Goal: Use online tool/utility: Use online tool/utility

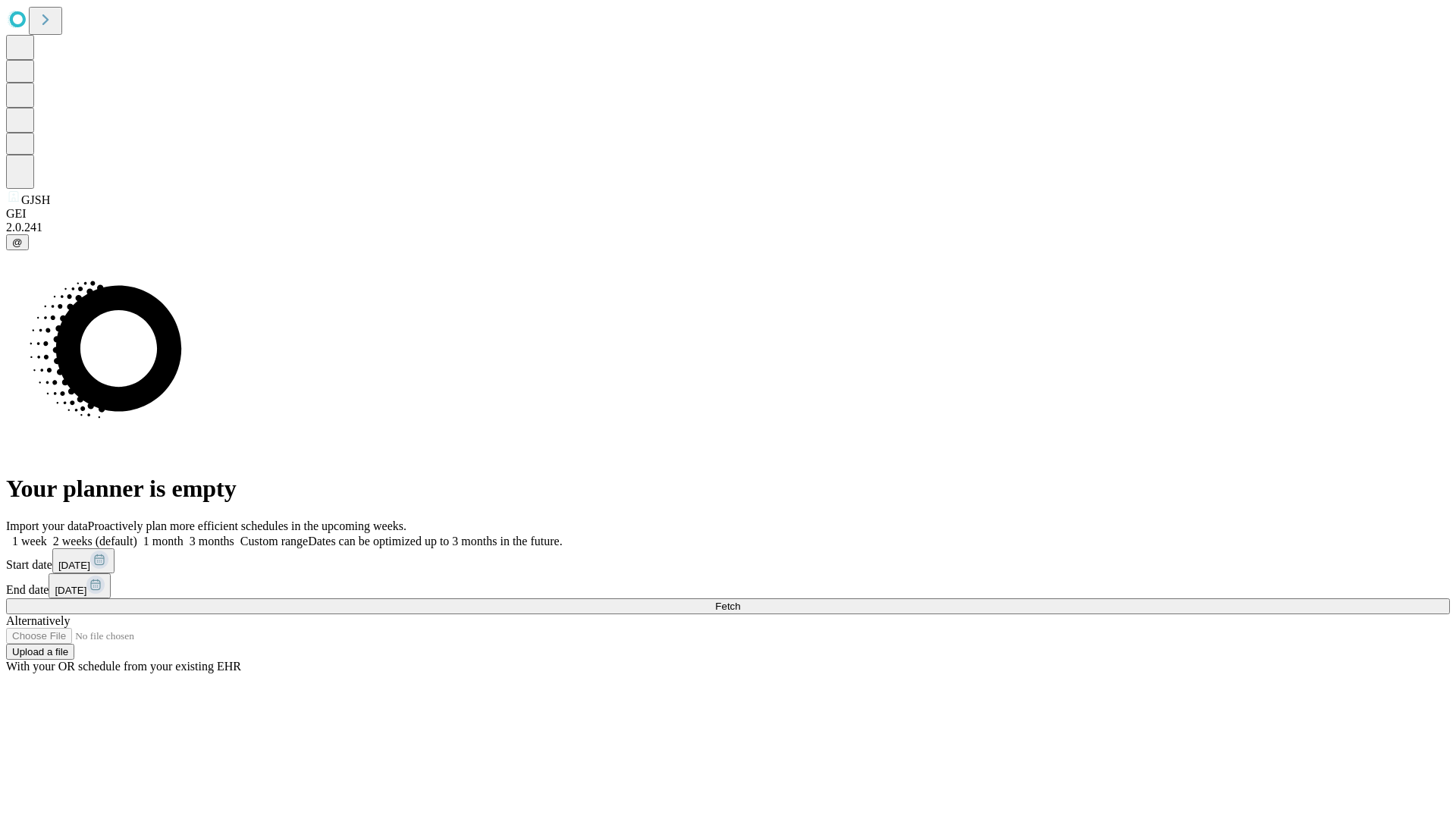
click at [740, 600] on span "Fetch" at bounding box center [727, 605] width 25 height 11
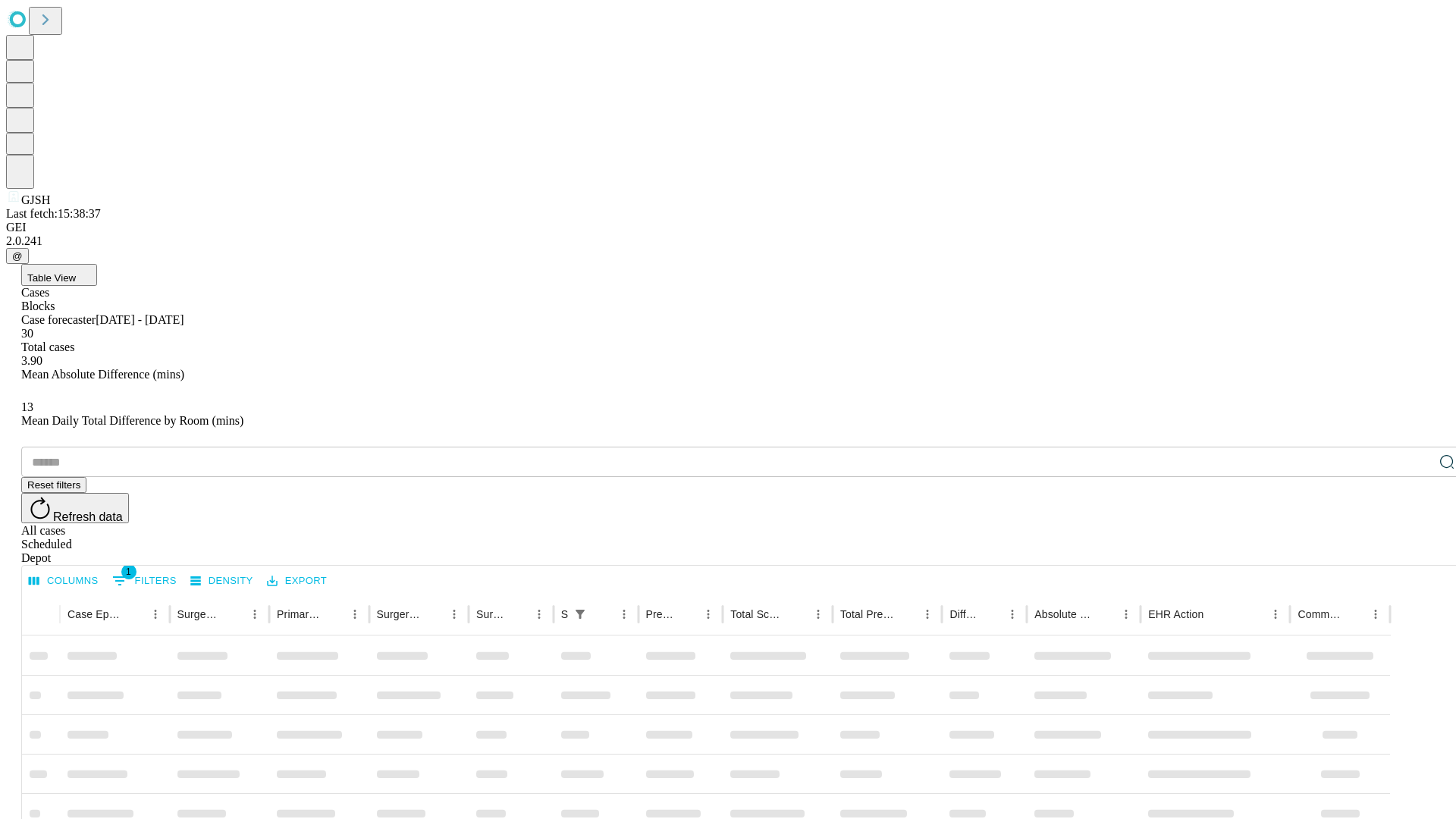
click at [1416, 552] on div "Depot" at bounding box center [743, 559] width 1444 height 14
